Goal: Task Accomplishment & Management: Manage account settings

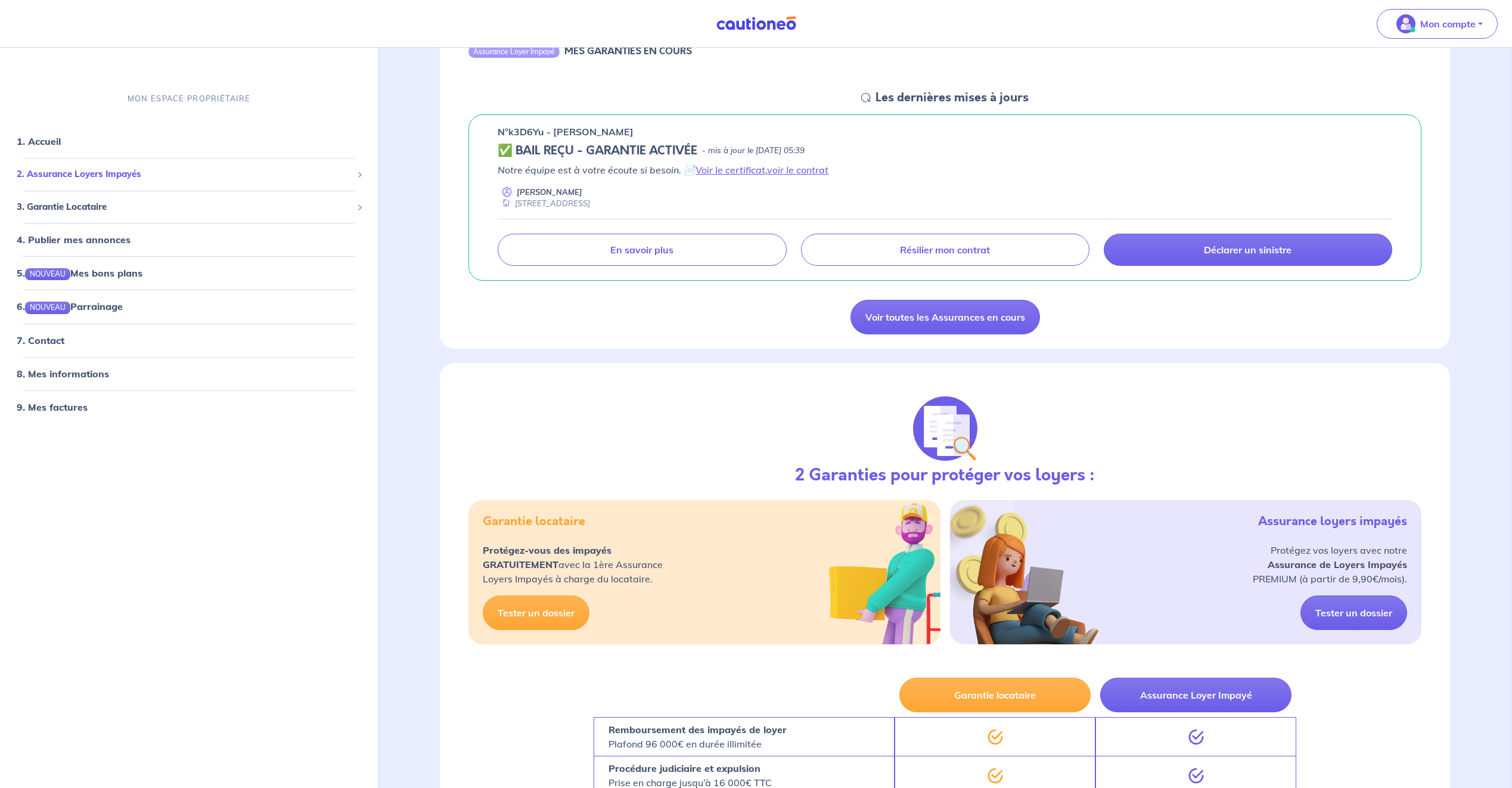
click at [197, 176] on span "2. Assurance Loyers Impayés" at bounding box center [184, 174] width 335 height 13
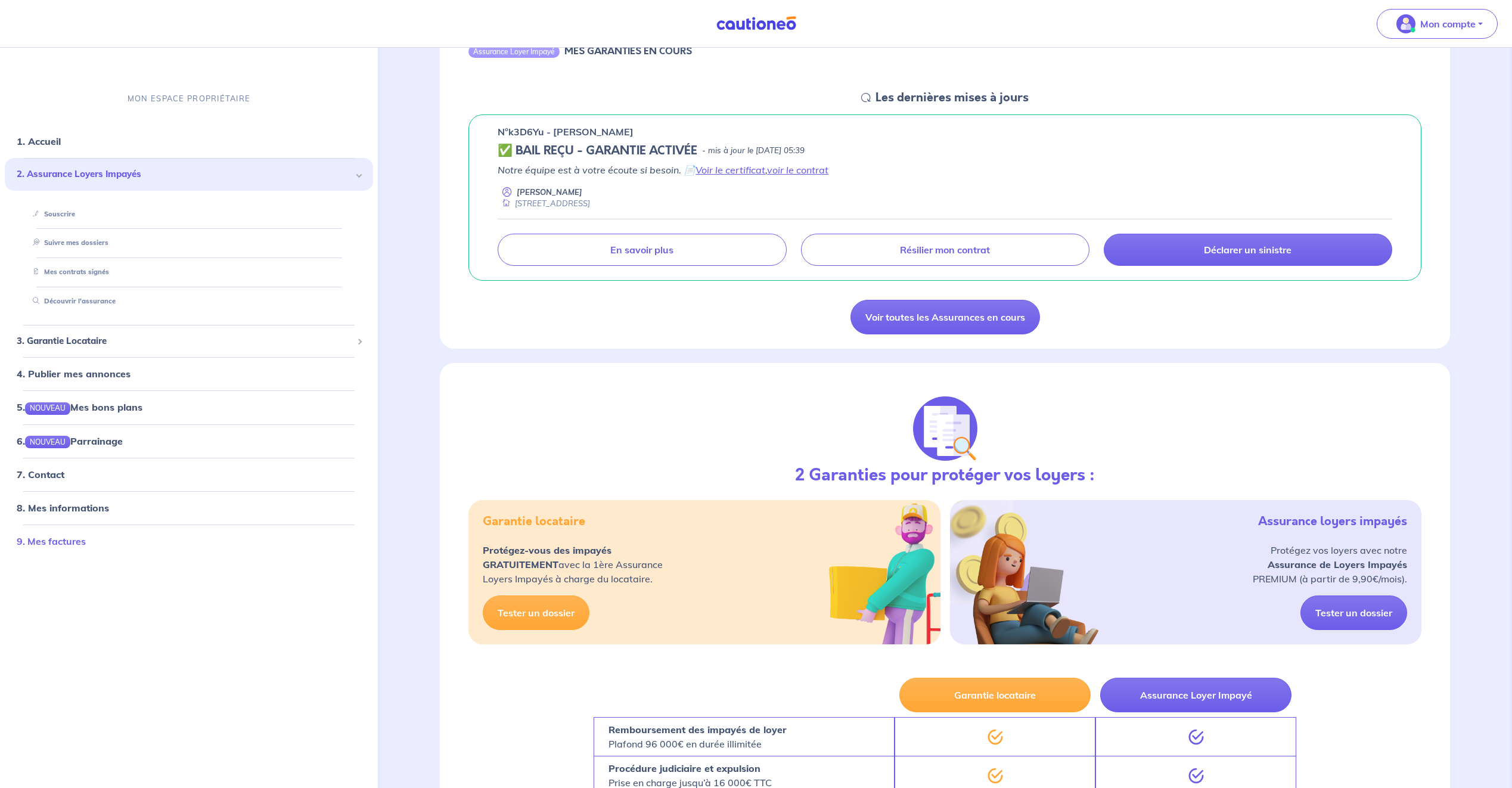
click at [86, 539] on link "9. Mes factures" at bounding box center [51, 541] width 69 height 12
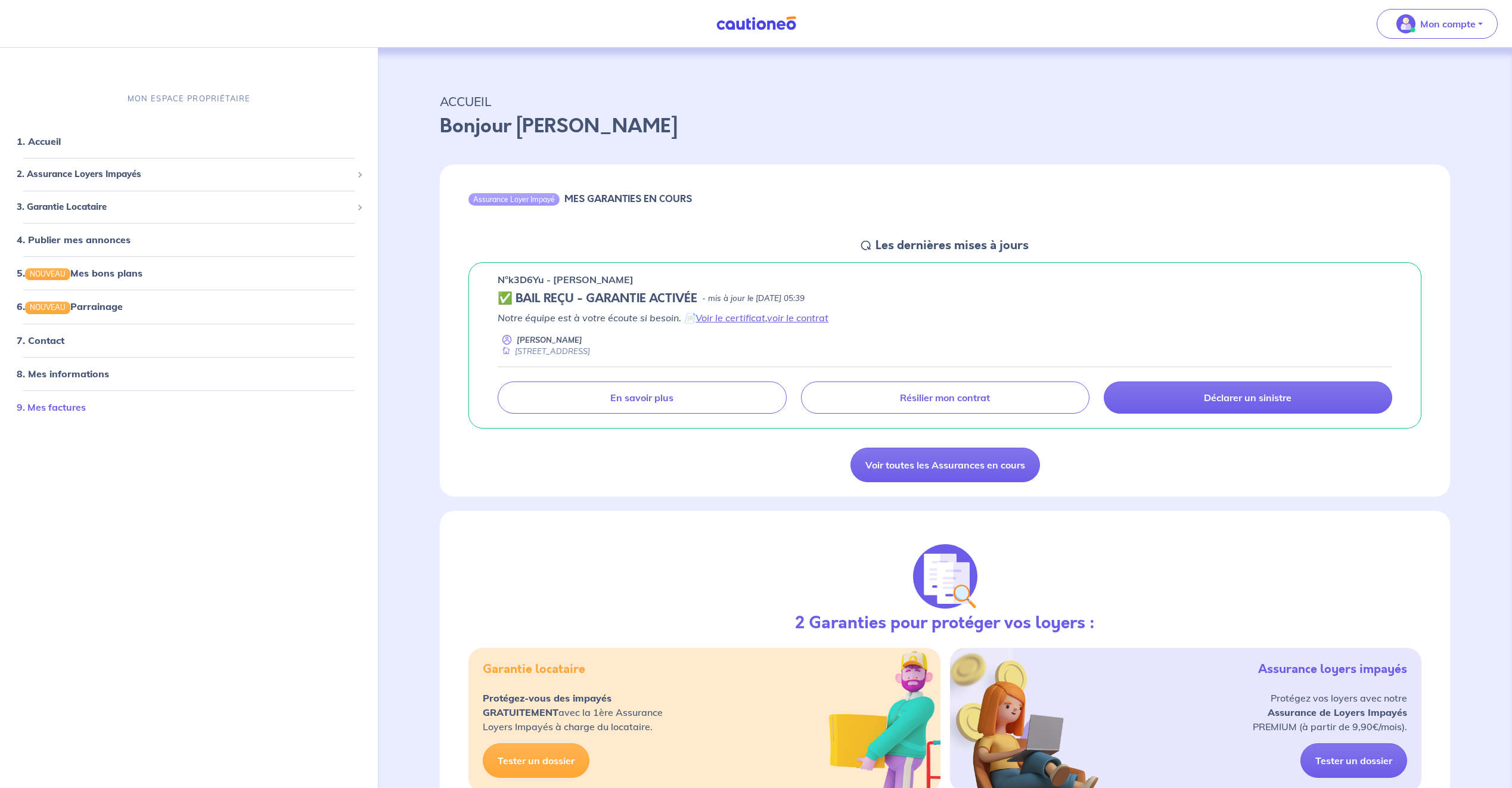
click at [84, 407] on link "9. Mes factures" at bounding box center [51, 407] width 69 height 12
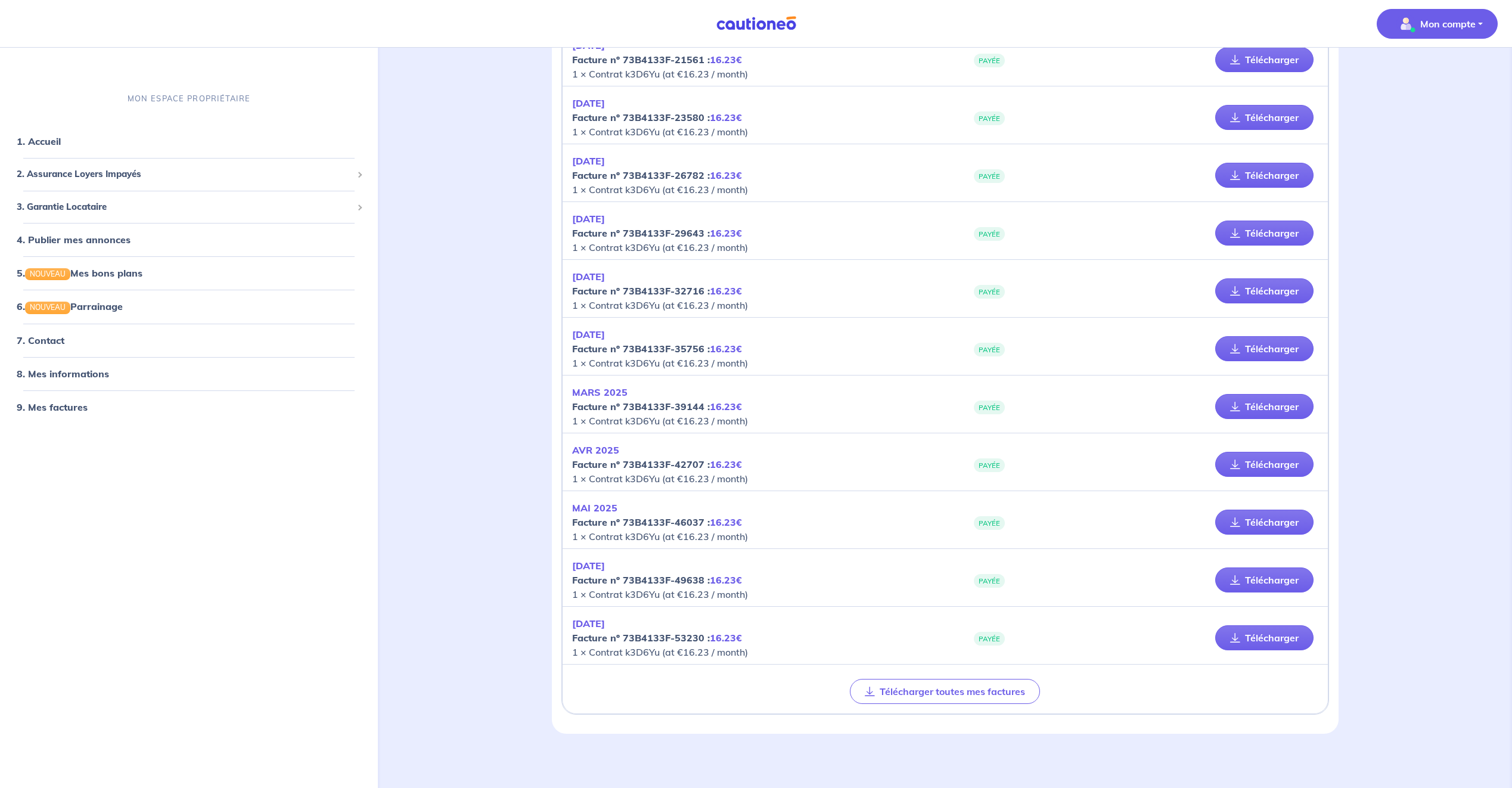
scroll to position [340, 0]
